Goal: Find specific page/section: Find specific page/section

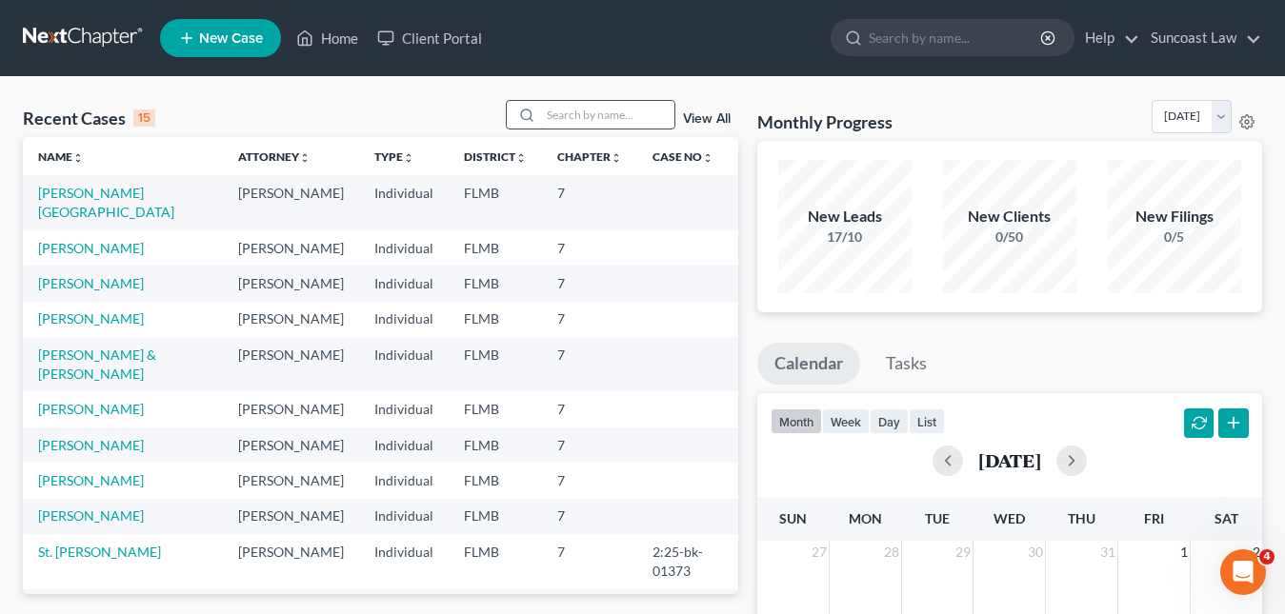
click at [555, 108] on input "search" at bounding box center [607, 115] width 133 height 28
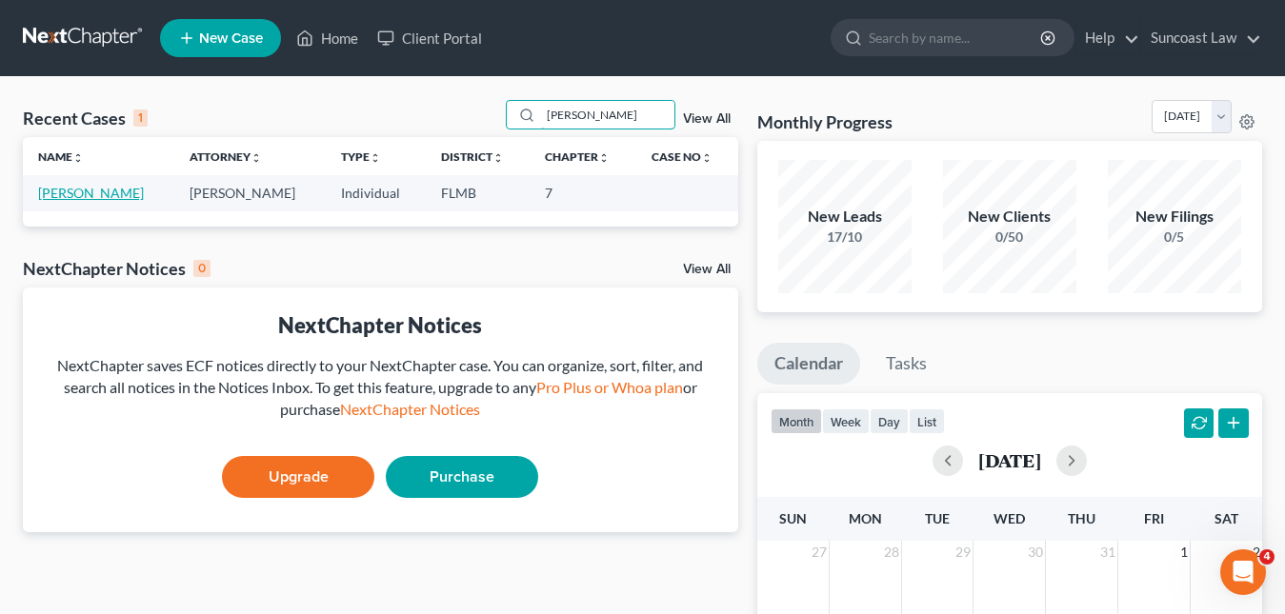
type input "[PERSON_NAME]"
click at [130, 192] on link "[PERSON_NAME]" at bounding box center [91, 193] width 106 height 16
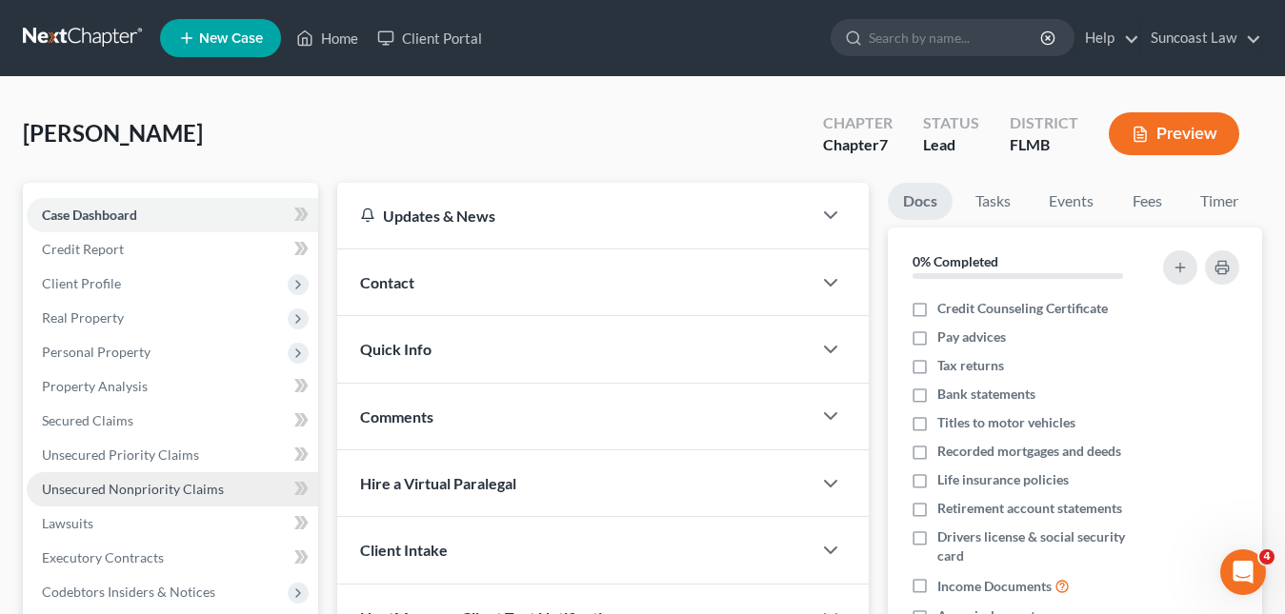
click at [148, 494] on span "Unsecured Nonpriority Claims" at bounding box center [133, 489] width 182 height 16
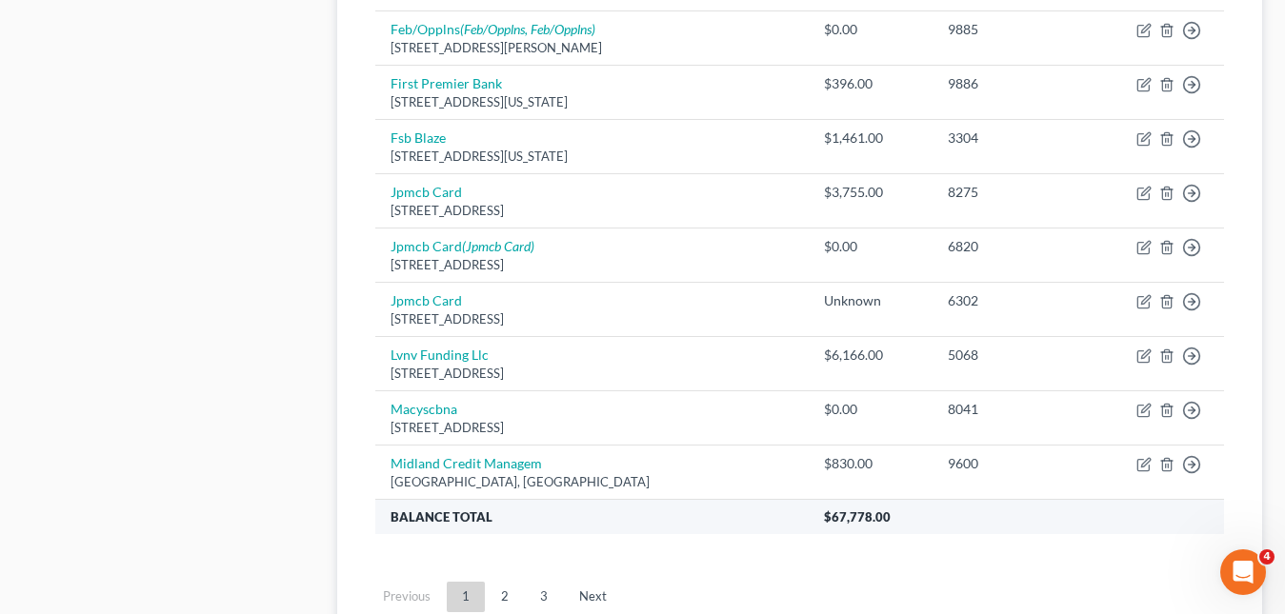
scroll to position [1524, 0]
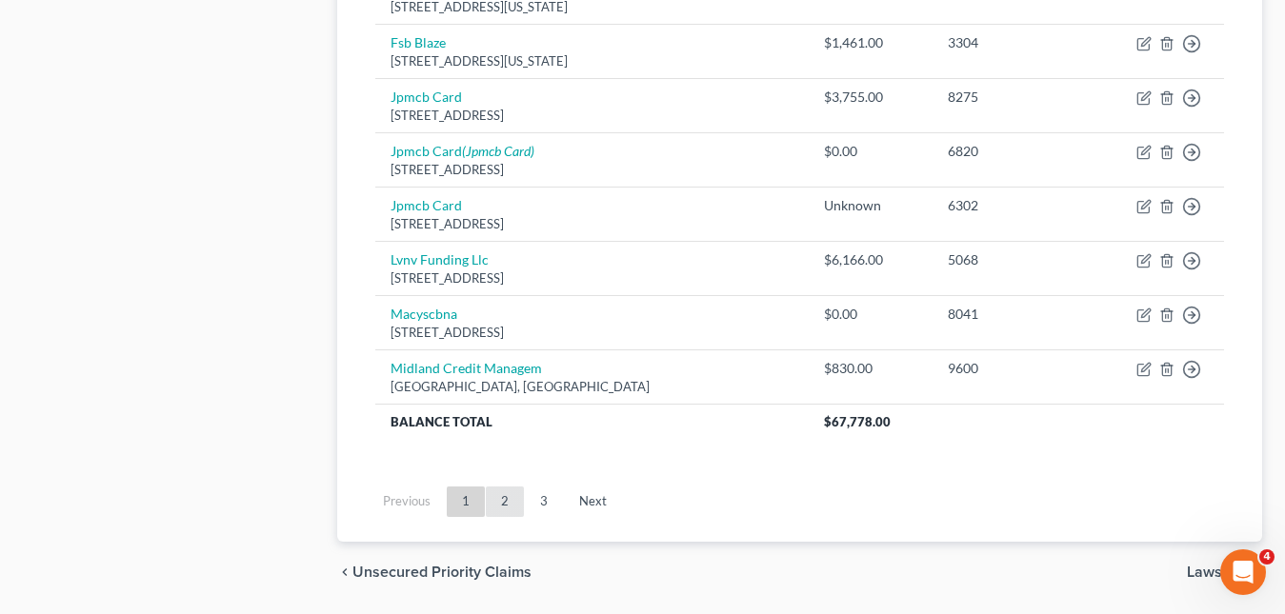
click at [509, 504] on link "2" at bounding box center [505, 502] width 38 height 30
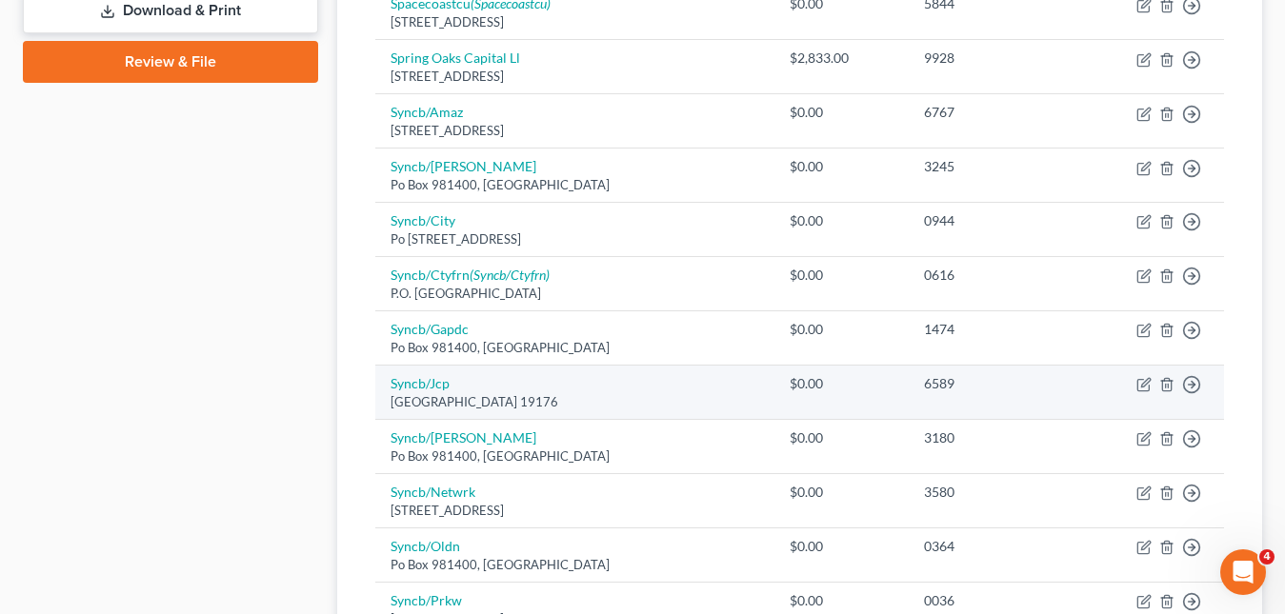
scroll to position [667, 0]
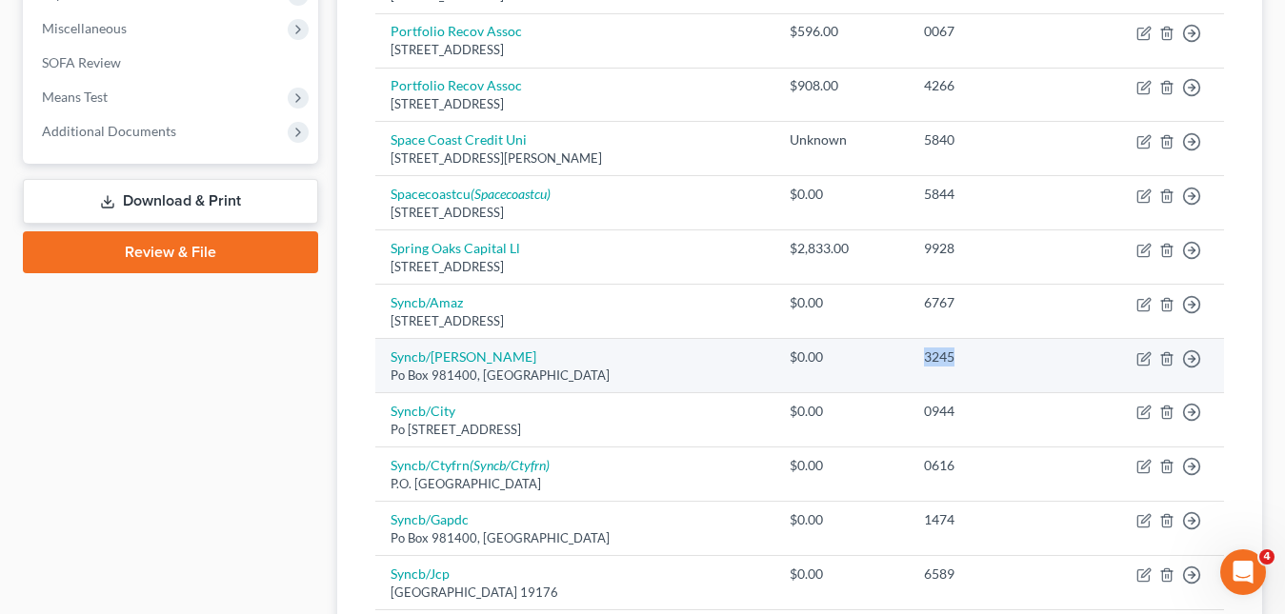
drag, startPoint x: 968, startPoint y: 362, endPoint x: 941, endPoint y: 361, distance: 27.6
click at [941, 361] on div "3245" at bounding box center [995, 357] width 143 height 19
copy div "3245"
